Goal: Task Accomplishment & Management: Manage account settings

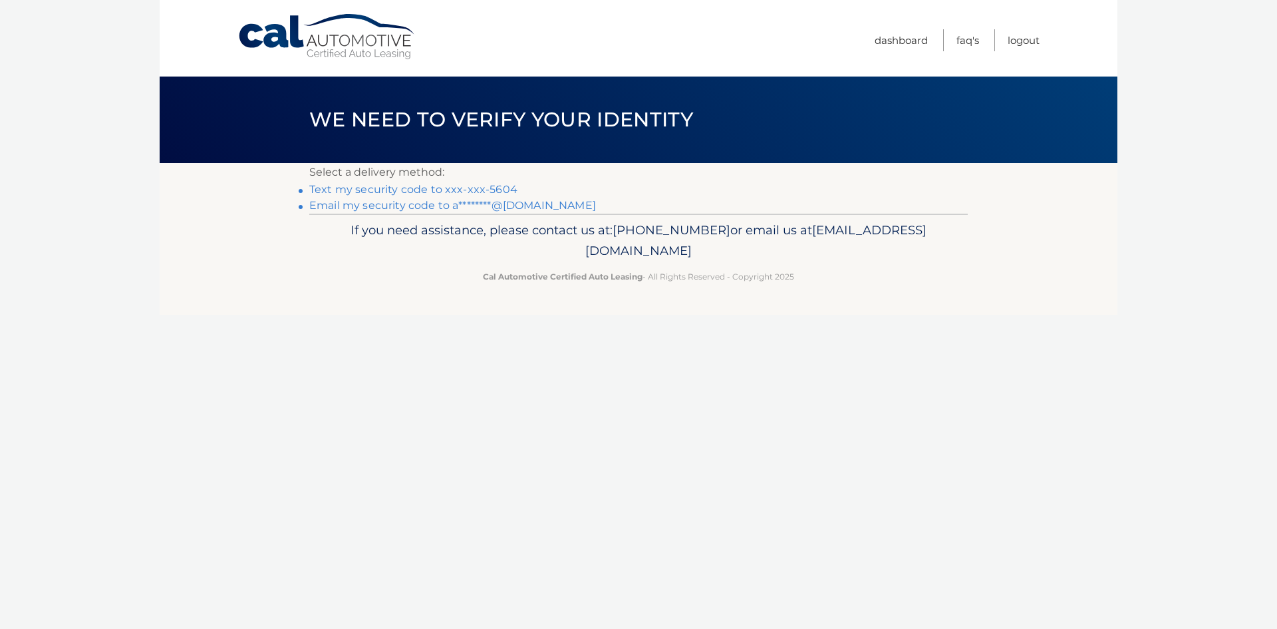
click at [466, 202] on link "Email my security code to a********@gmail.com" at bounding box center [452, 205] width 287 height 13
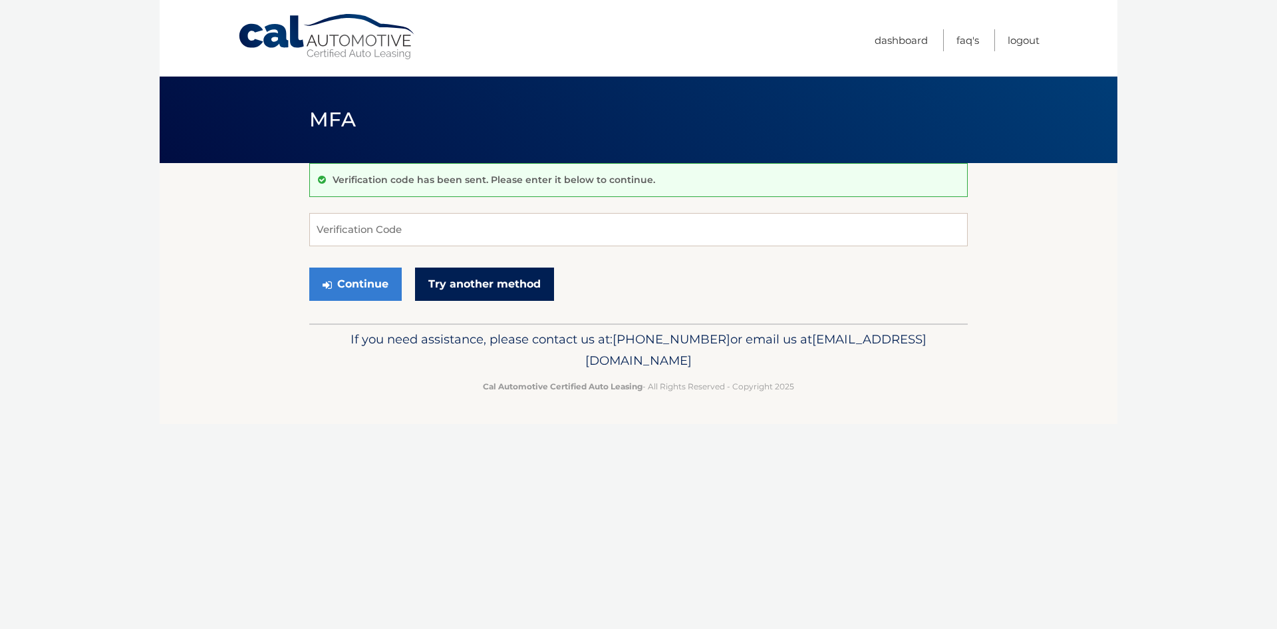
click at [507, 277] on link "Try another method" at bounding box center [484, 283] width 139 height 33
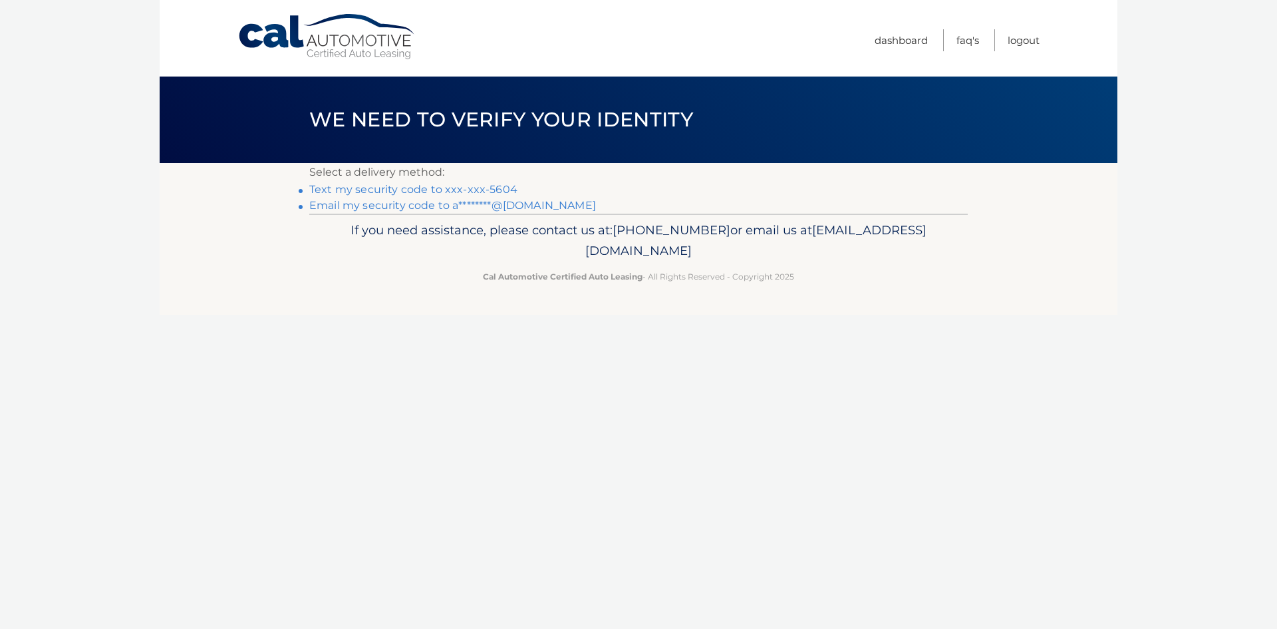
click at [462, 188] on link "Text my security code to xxx-xxx-5604" at bounding box center [413, 189] width 208 height 13
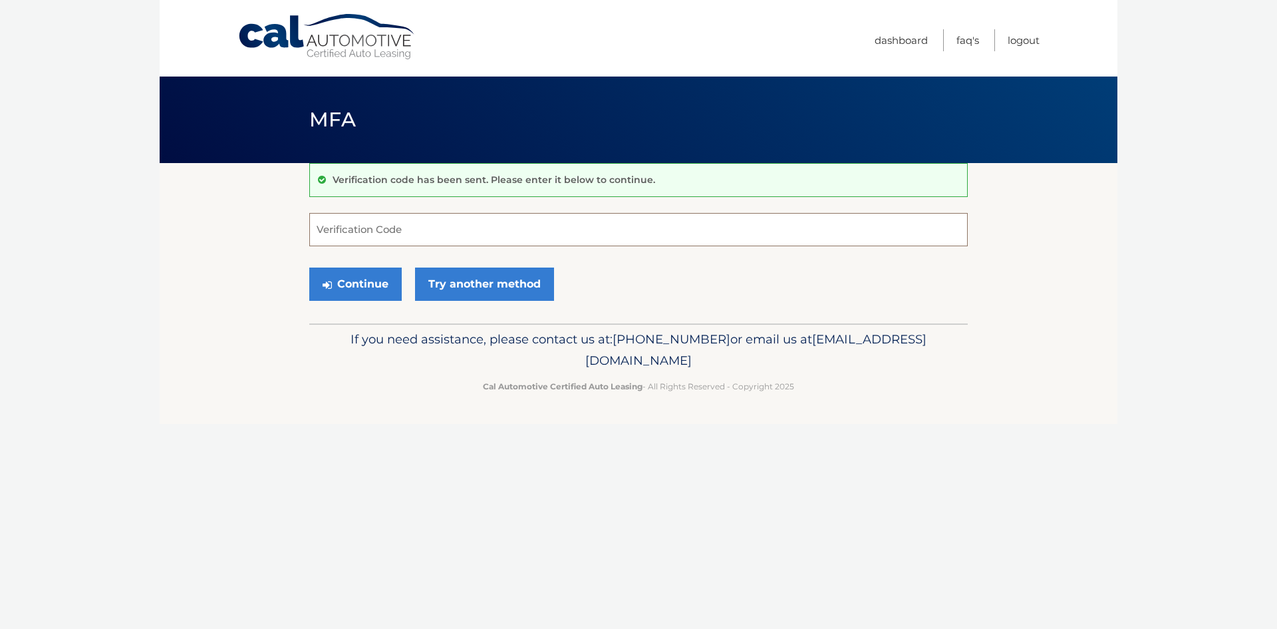
click at [659, 225] on input "Verification Code" at bounding box center [638, 229] width 659 height 33
type input "501605"
click at [309, 267] on button "Continue" at bounding box center [355, 283] width 92 height 33
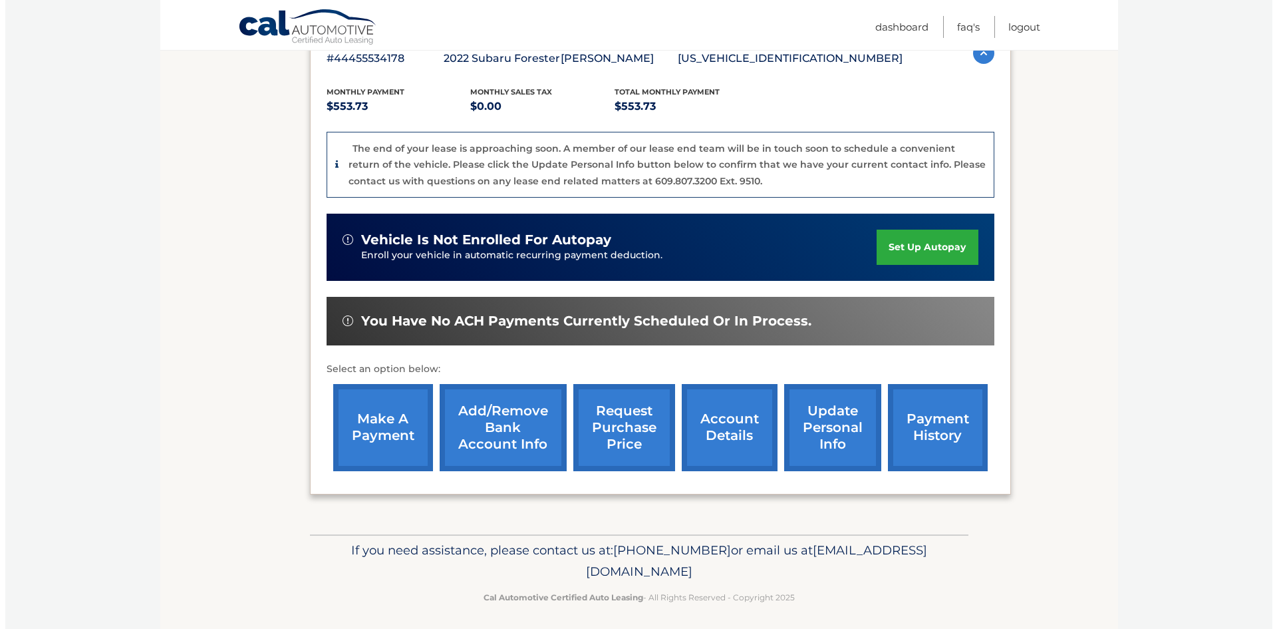
scroll to position [260, 0]
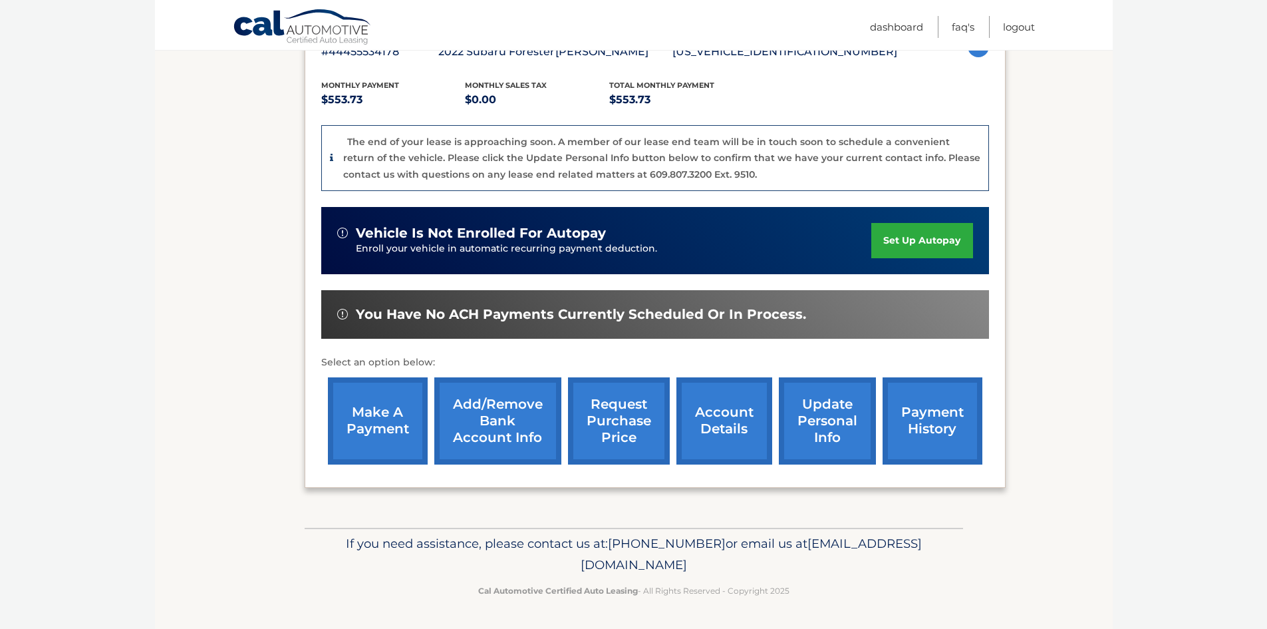
click at [619, 410] on link "request purchase price" at bounding box center [619, 420] width 102 height 87
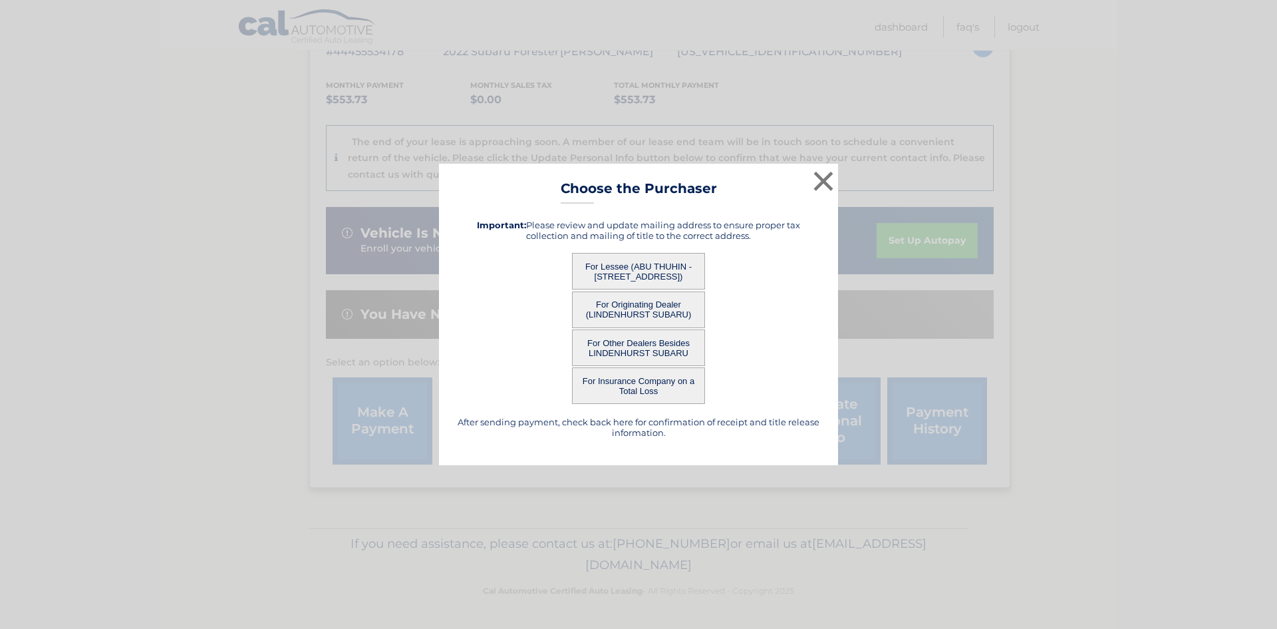
click at [633, 270] on button "For Lessee (ABU THUHIN - [STREET_ADDRESS])" at bounding box center [638, 271] width 133 height 37
